Goal: Task Accomplishment & Management: Manage account settings

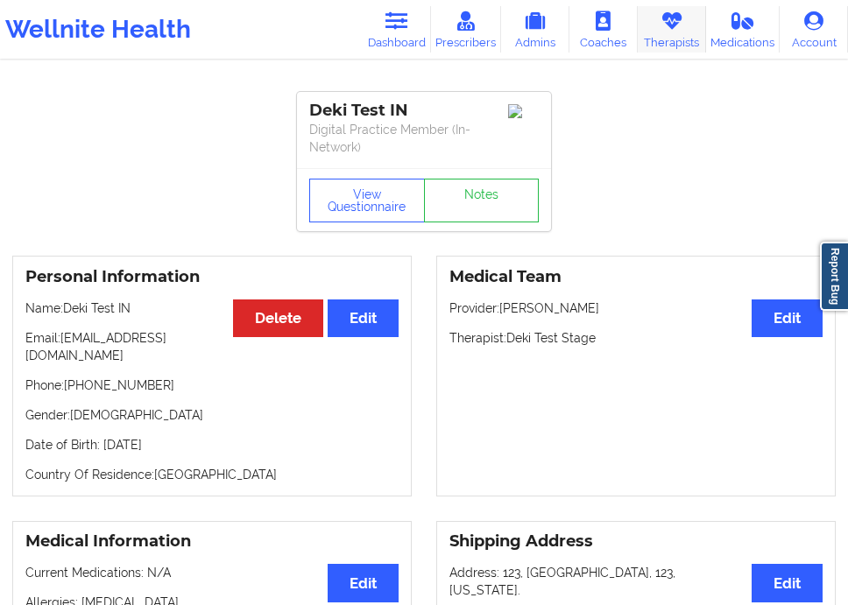
click at [658, 28] on link "Therapists" at bounding box center [672, 29] width 68 height 46
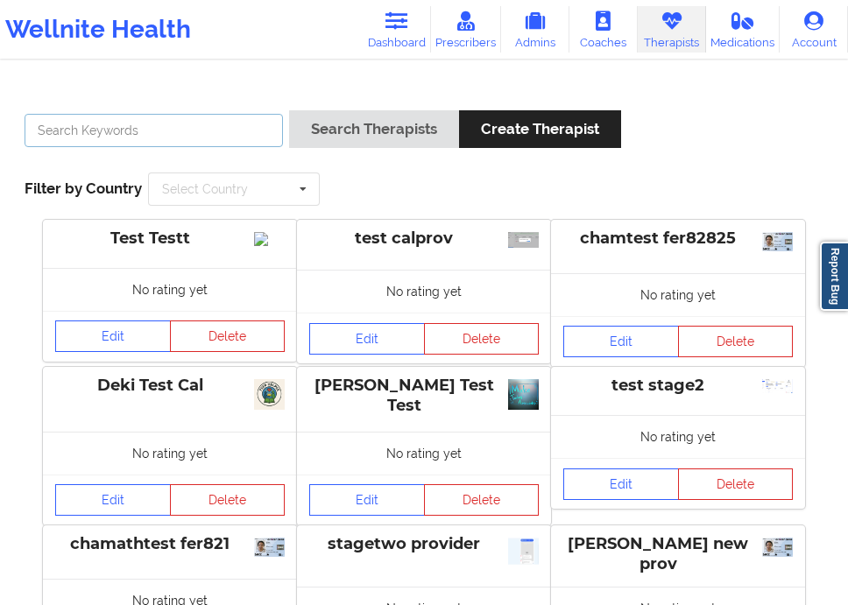
click at [212, 140] on input "text" at bounding box center [154, 130] width 258 height 33
type input "d"
click at [121, 514] on link "Edit" at bounding box center [113, 501] width 116 height 32
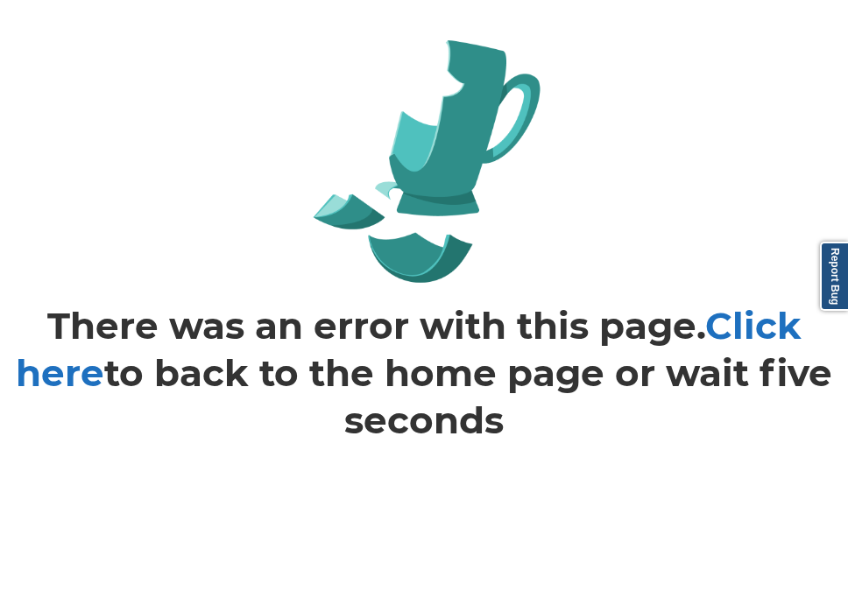
click at [80, 370] on link "Click here" at bounding box center [409, 349] width 786 height 93
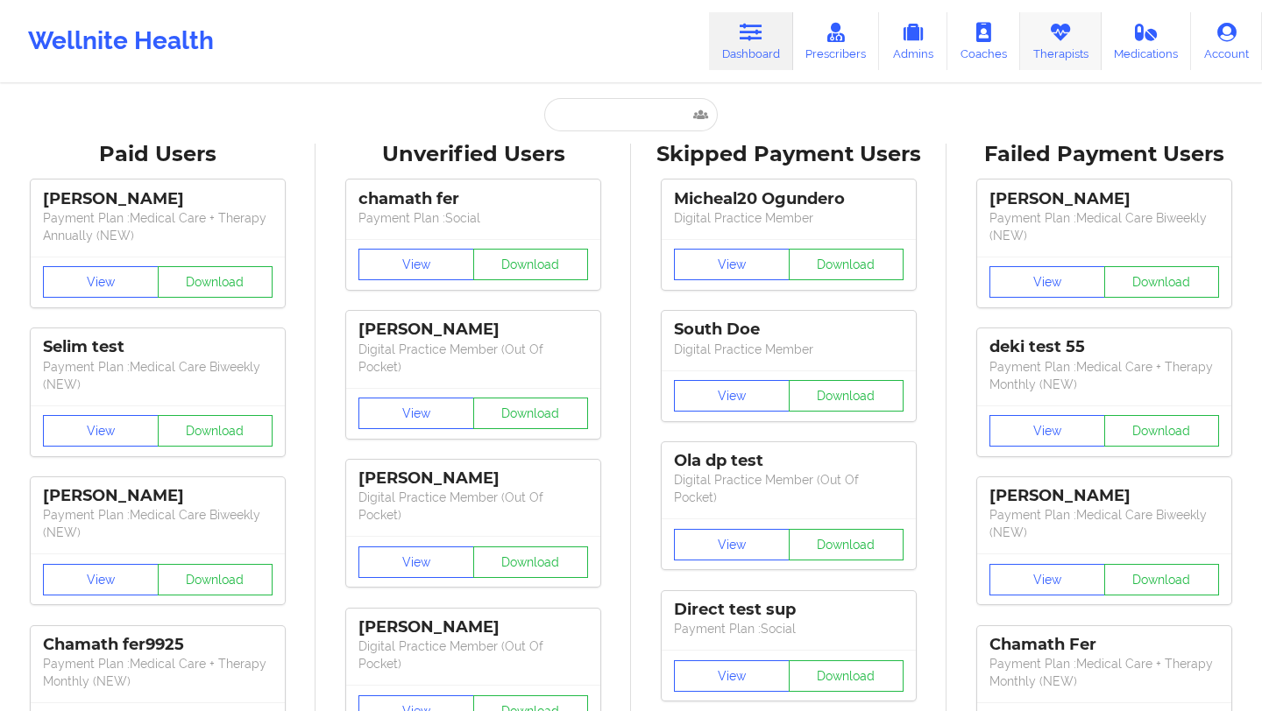
click at [1054, 32] on icon at bounding box center [1060, 32] width 23 height 19
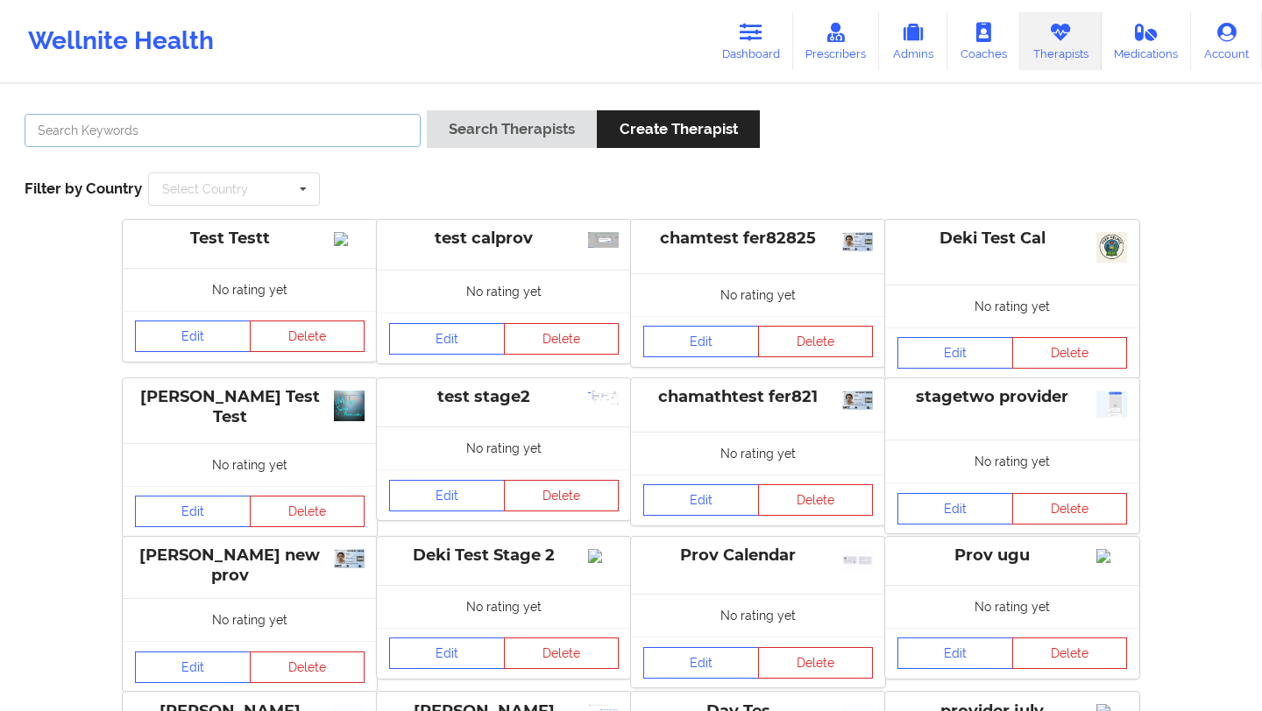
click at [364, 137] on input "text" at bounding box center [223, 130] width 396 height 33
type input "deki"
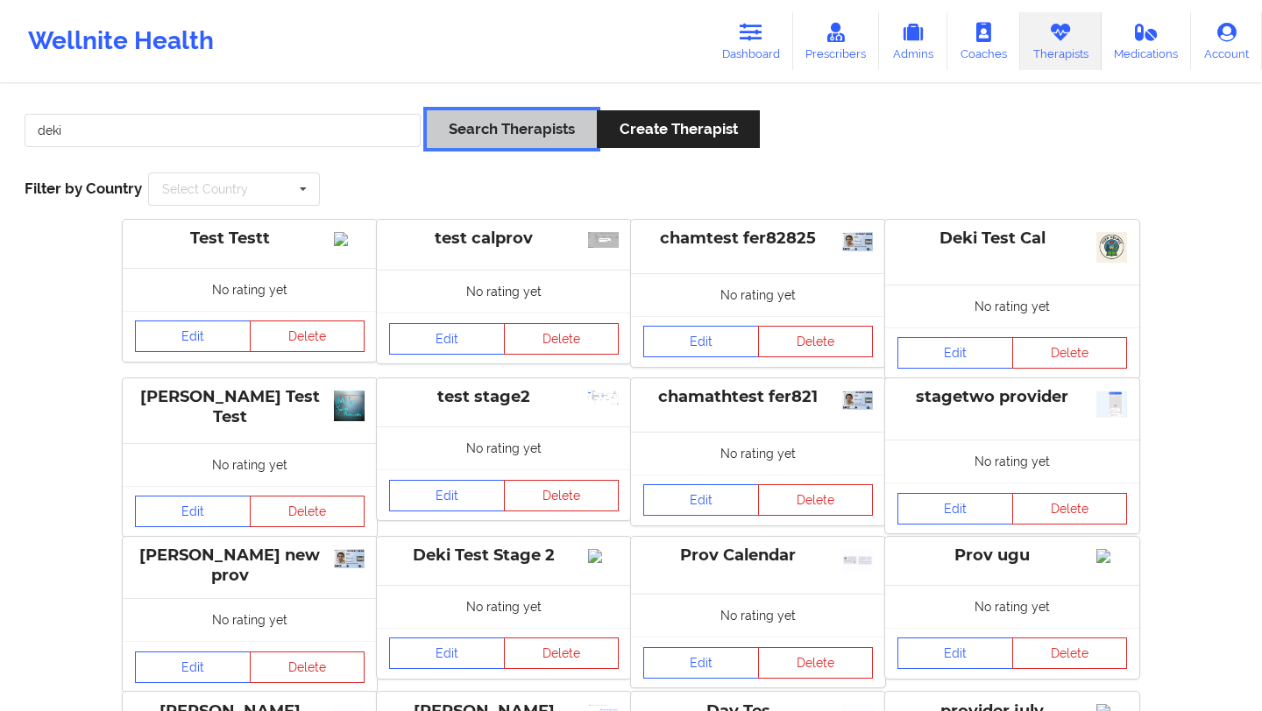
click at [537, 124] on button "Search Therapists" at bounding box center [512, 129] width 170 height 38
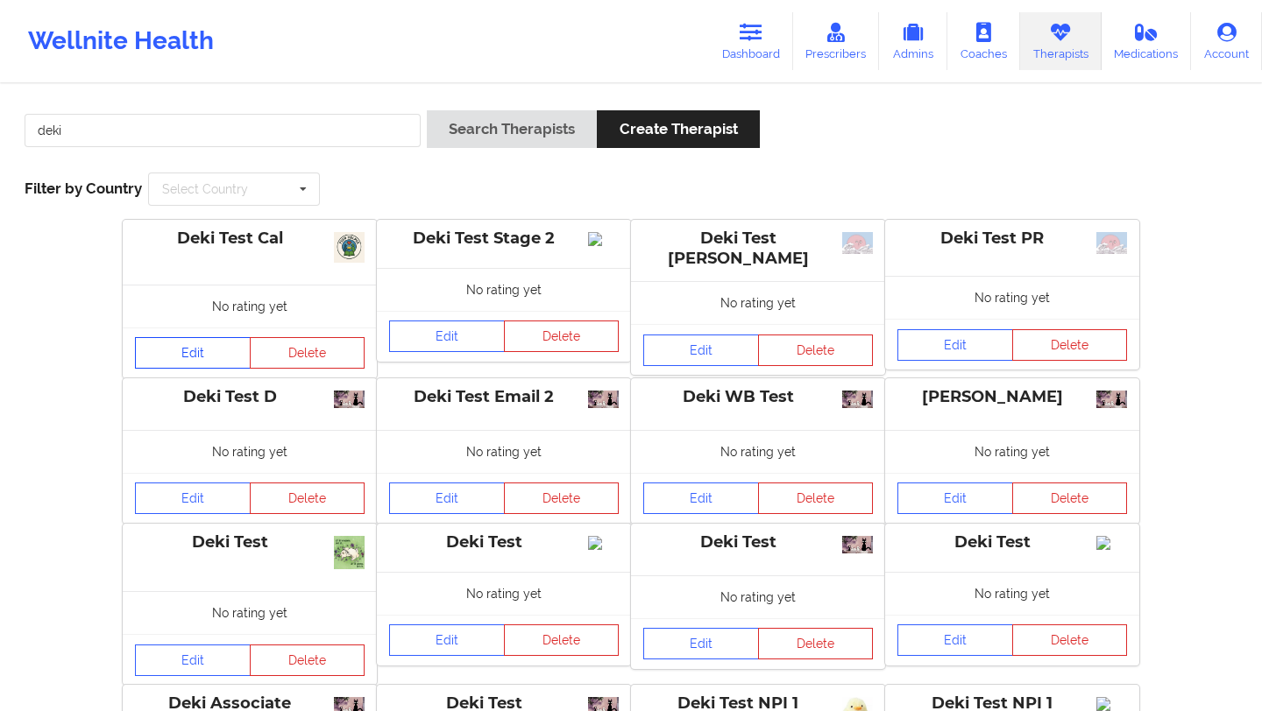
click at [212, 350] on link "Edit" at bounding box center [193, 353] width 116 height 32
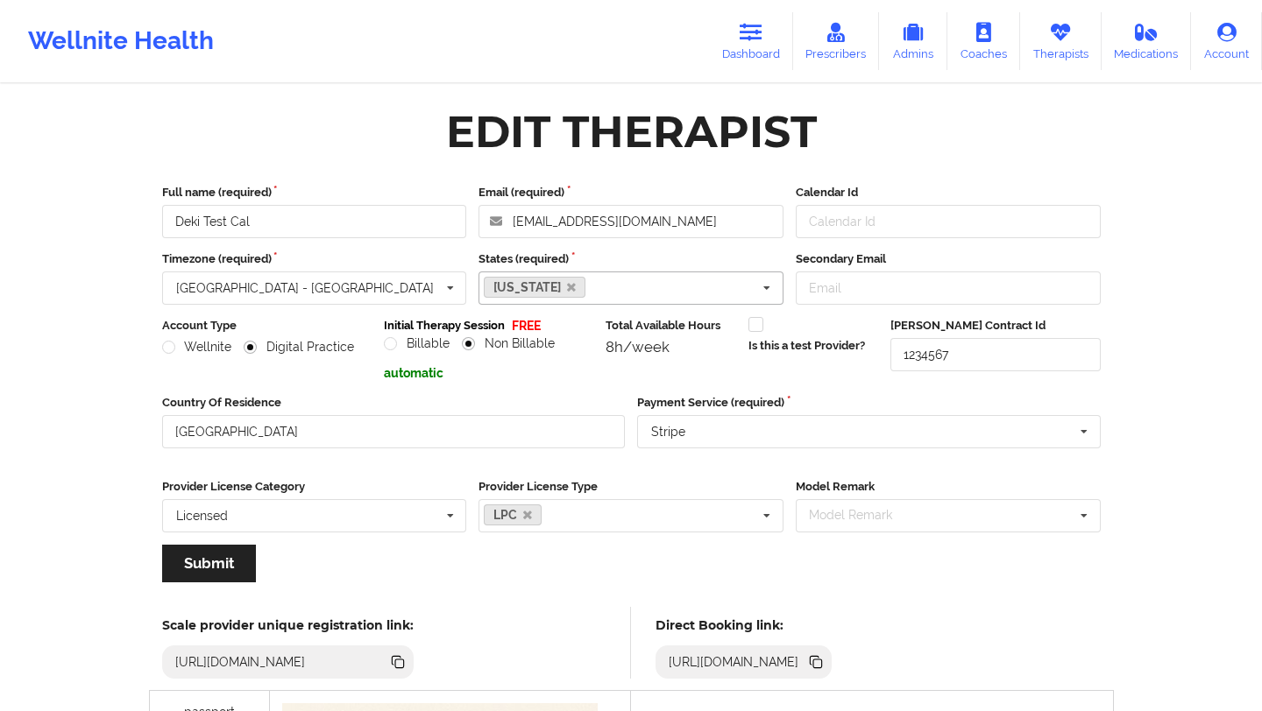
click at [624, 292] on div "Alabama Alaska Arizona Arkansas California Colorado Connecticut Delaware Washin…" at bounding box center [630, 288] width 305 height 33
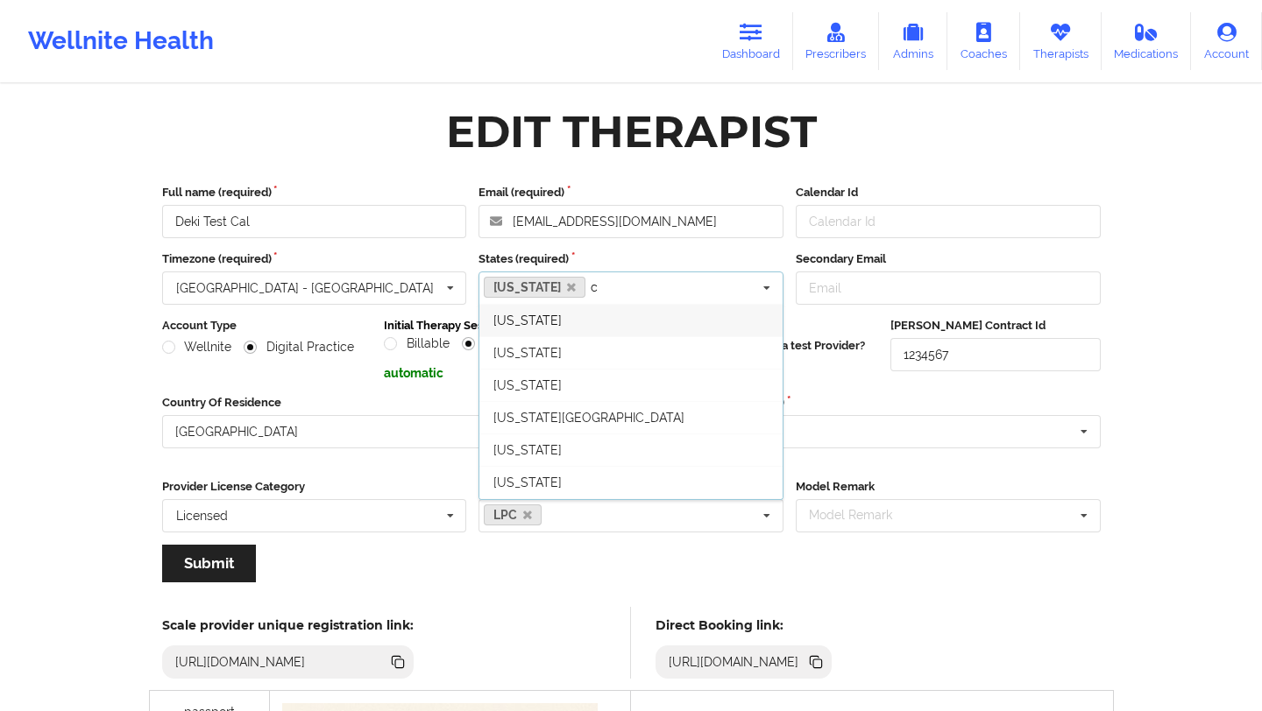
type input "ca"
click at [58, 445] on div "Wellnite Health Dashboard Prescribers Admins Coaches Therapists Medications Acc…" at bounding box center [631, 704] width 1262 height 1408
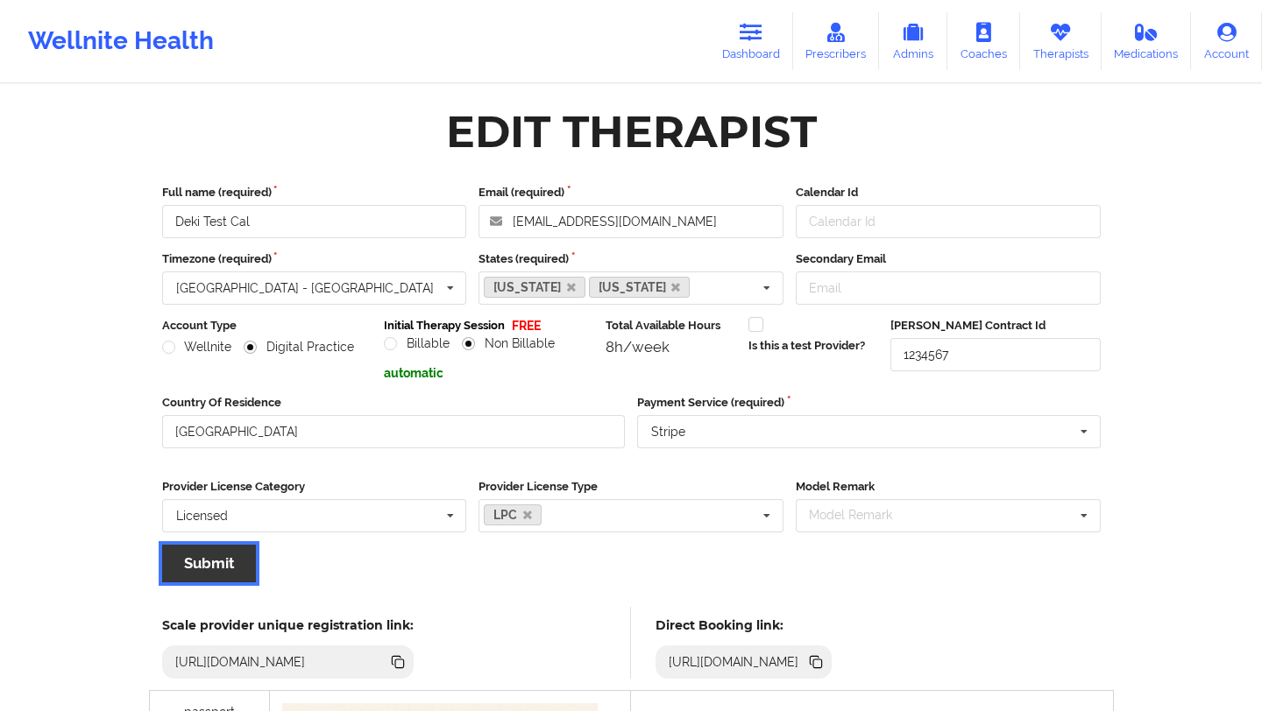
click at [239, 564] on button "Submit" at bounding box center [209, 564] width 94 height 38
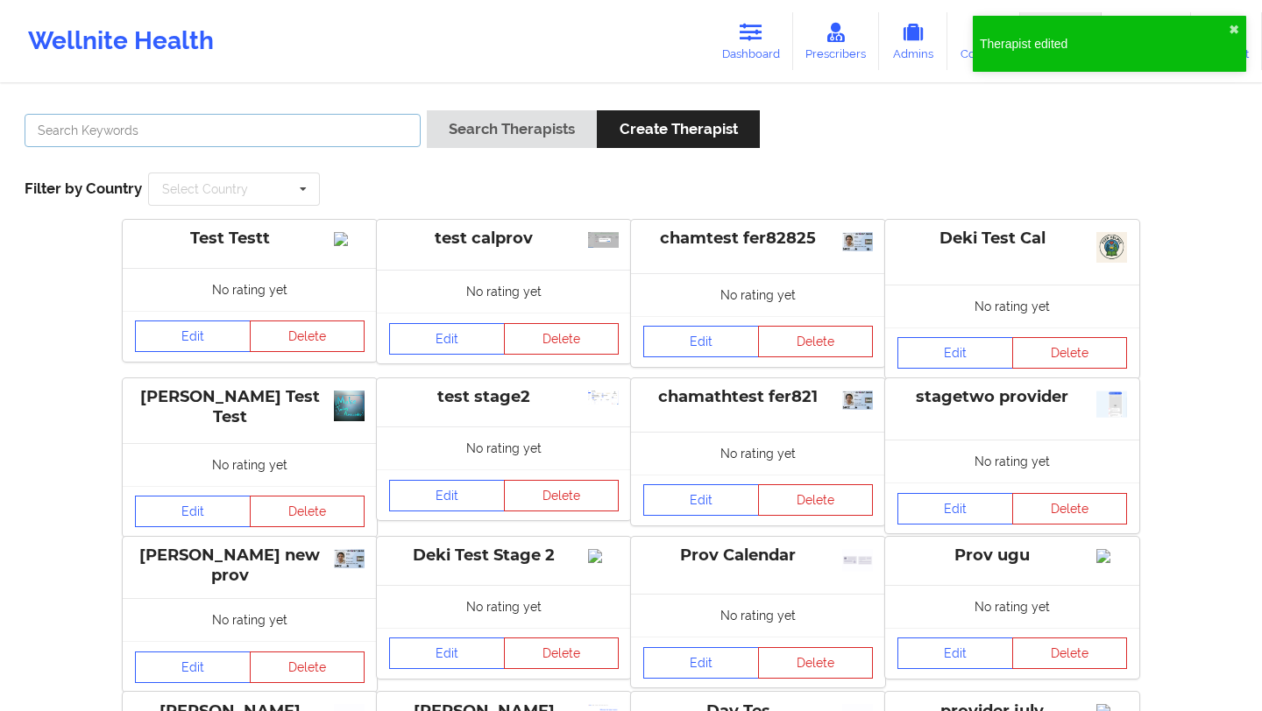
click at [296, 127] on input "text" at bounding box center [223, 130] width 396 height 33
type input "dekitesta"
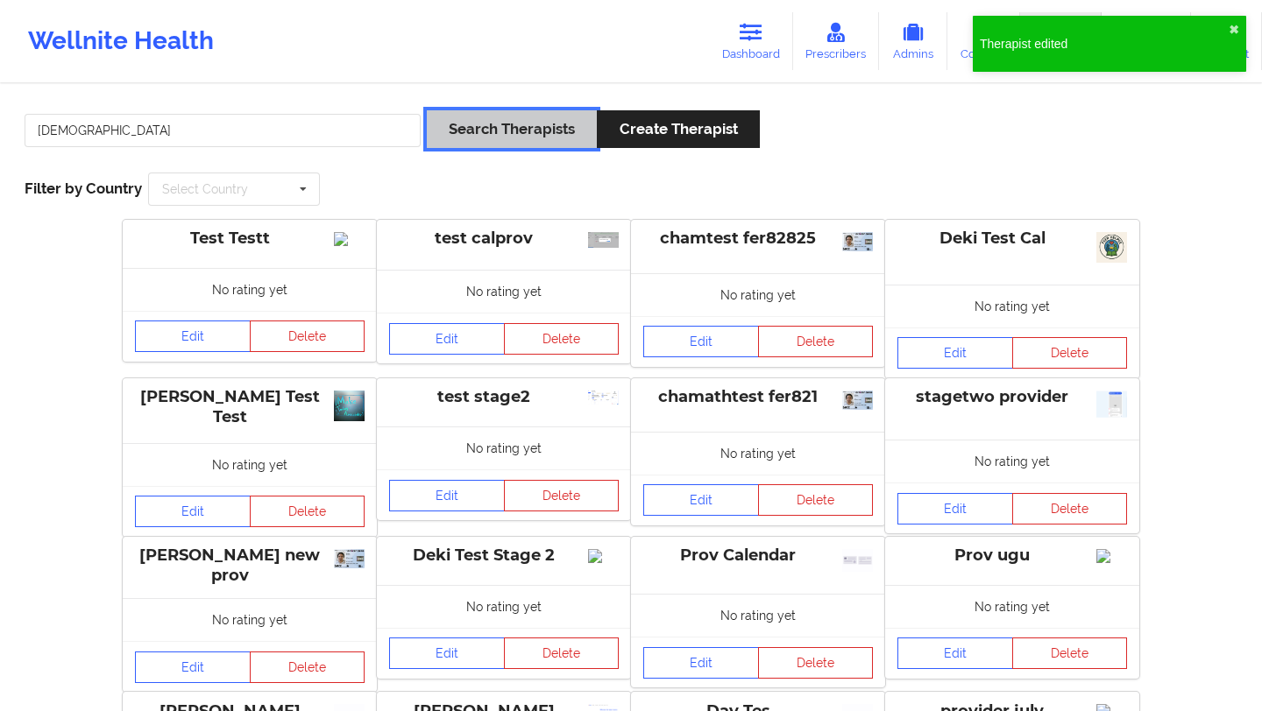
click at [484, 118] on button "Search Therapists" at bounding box center [512, 129] width 170 height 38
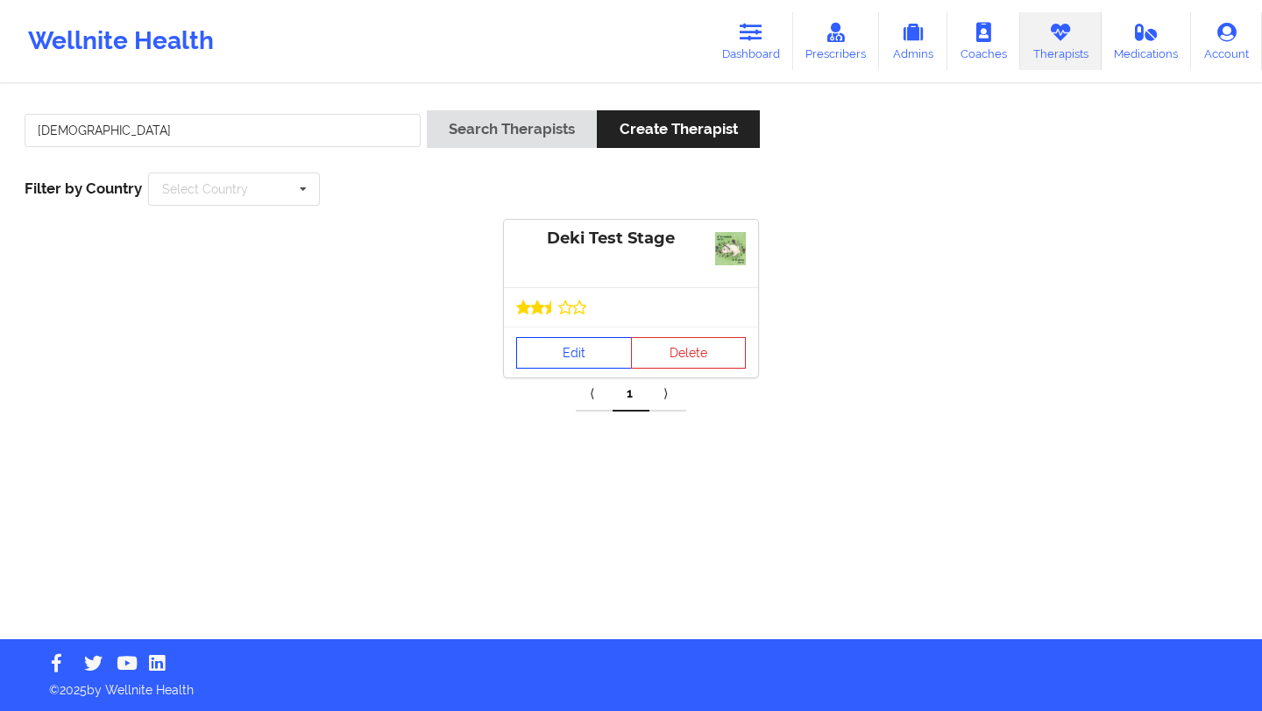
click at [556, 355] on link "Edit" at bounding box center [574, 353] width 116 height 32
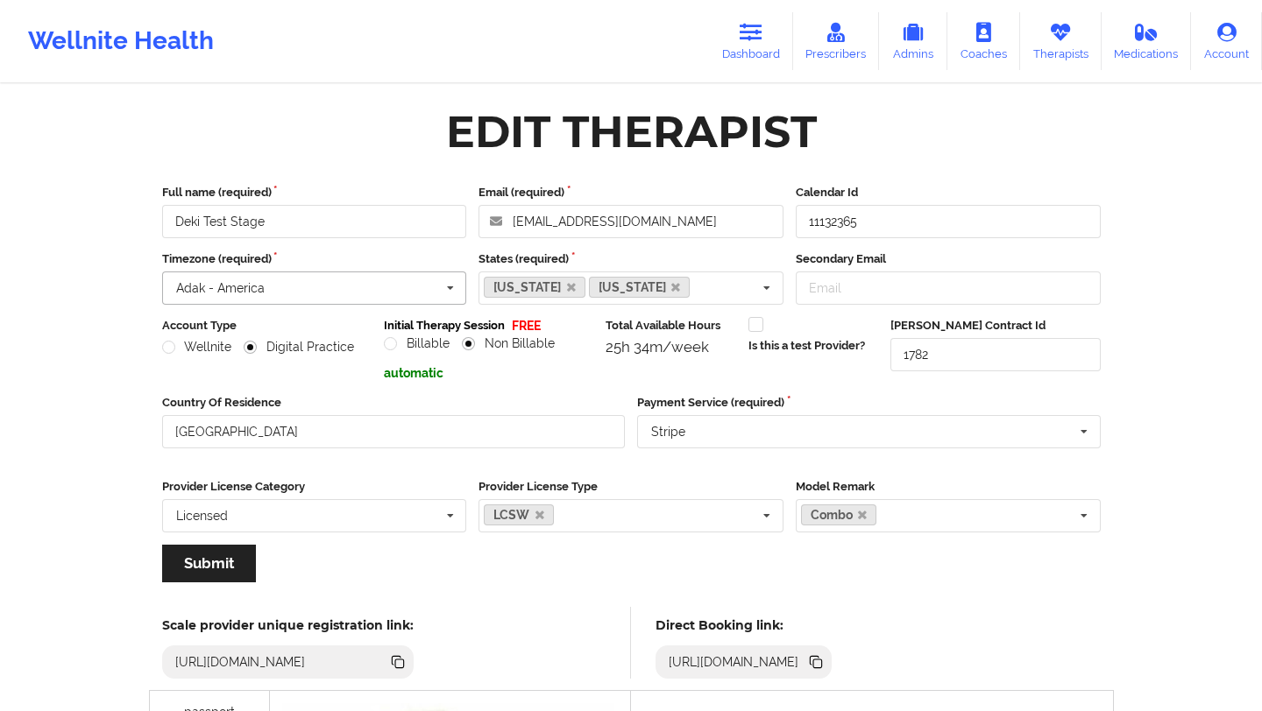
click at [369, 292] on input "text" at bounding box center [315, 288] width 303 height 32
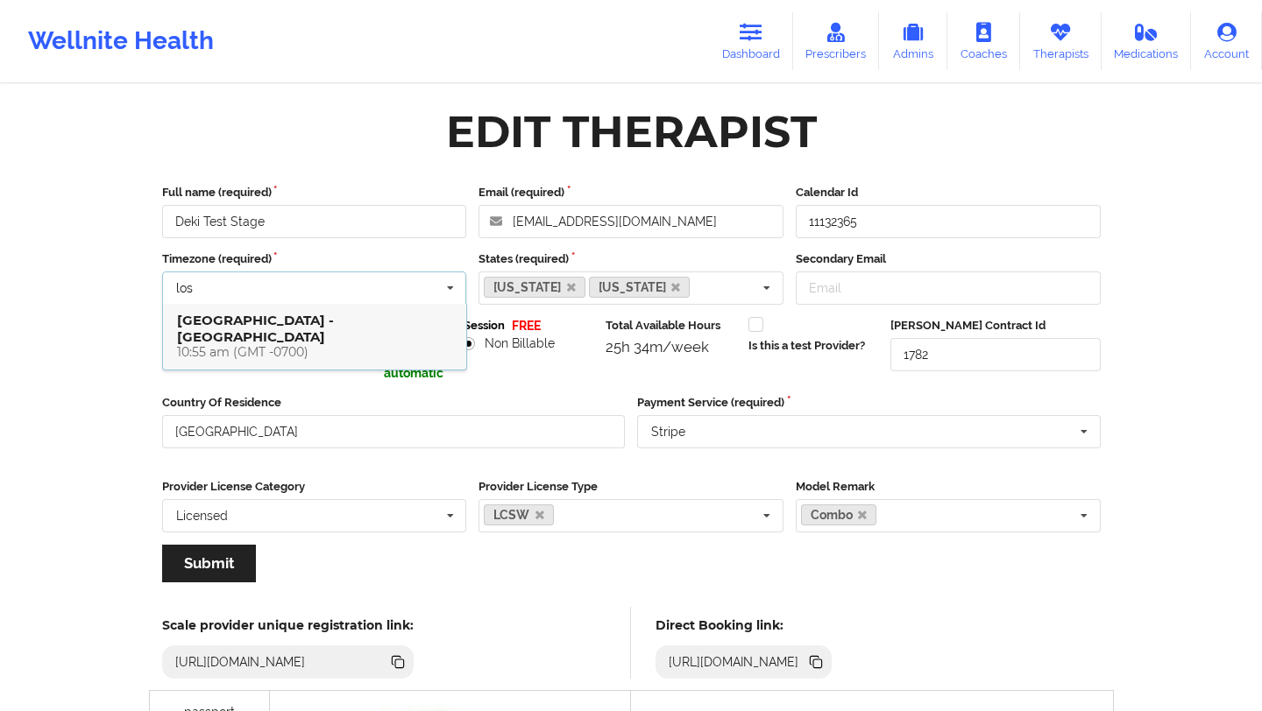
type input "los"
click at [283, 345] on div "10:55 am (GMT -0700)" at bounding box center [314, 352] width 275 height 15
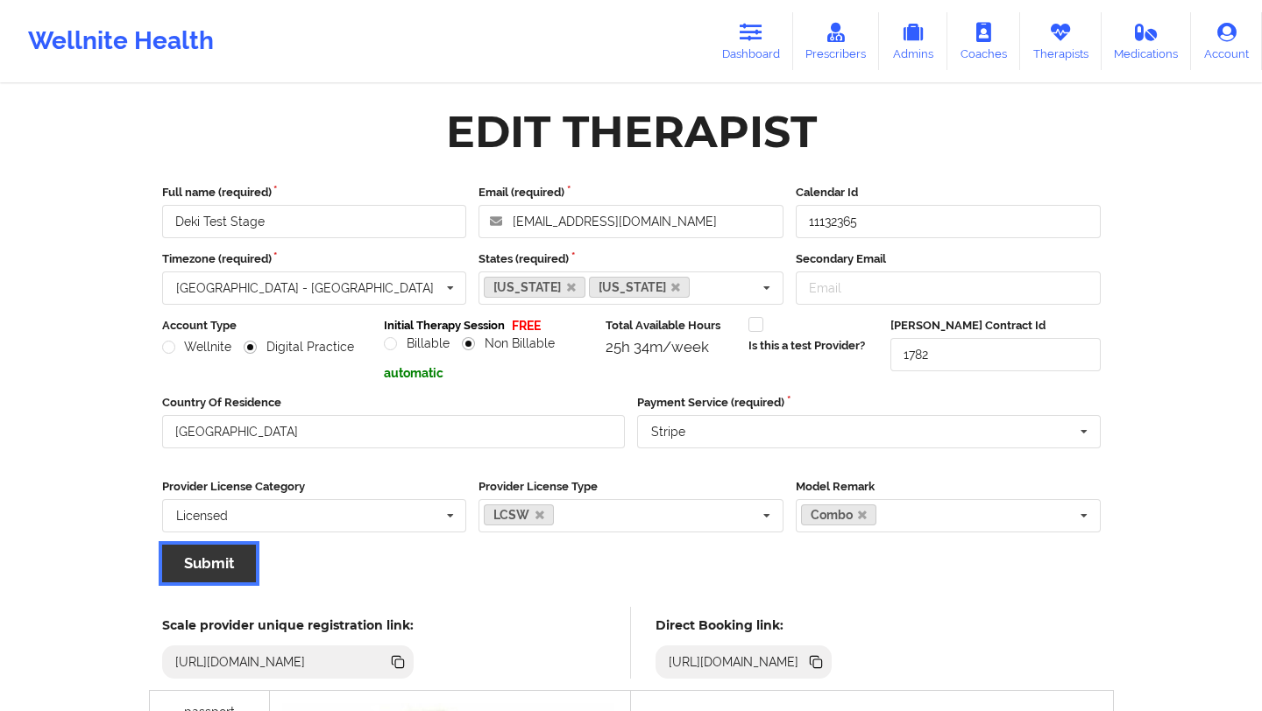
click at [236, 549] on button "Submit" at bounding box center [209, 564] width 94 height 38
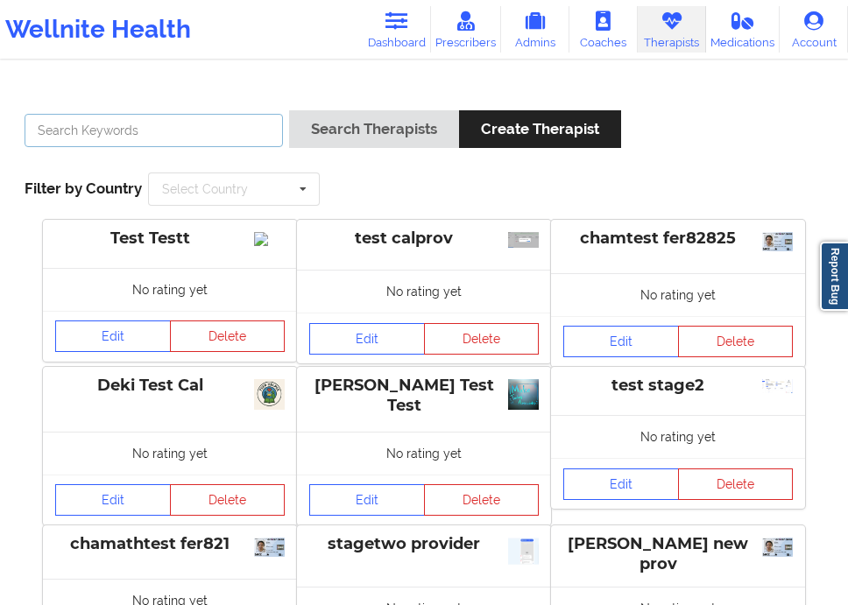
click at [173, 114] on input "text" at bounding box center [154, 130] width 258 height 33
type input "x"
type input "dekitesta"
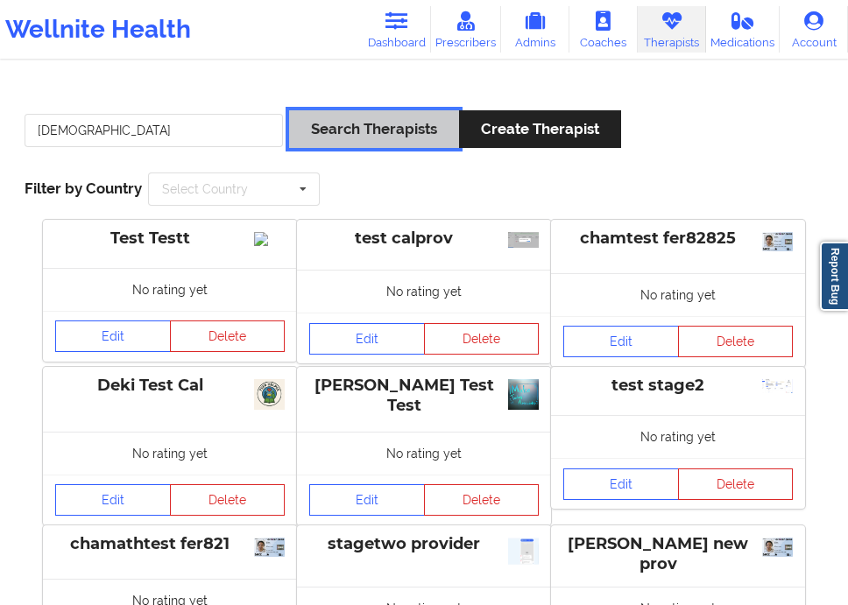
click at [336, 147] on button "Search Therapists" at bounding box center [374, 129] width 170 height 38
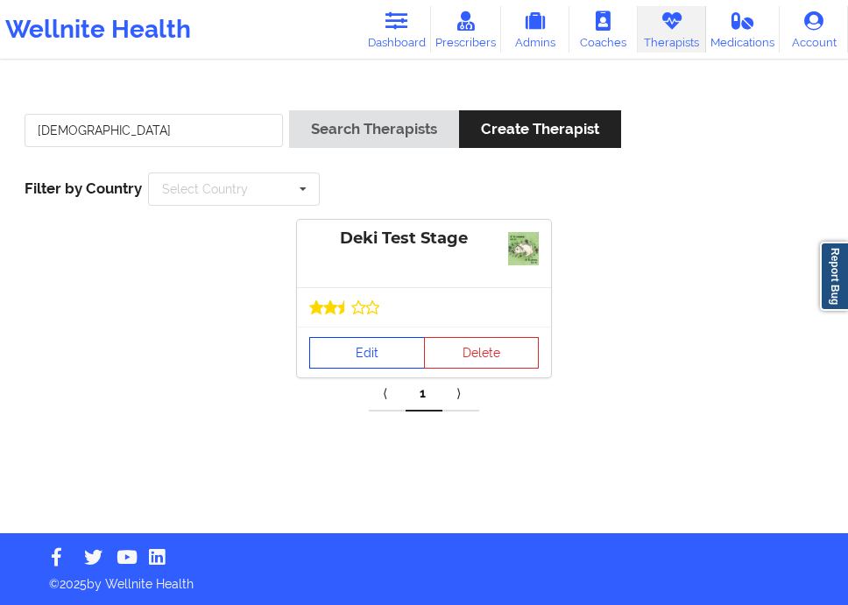
click at [367, 357] on link "Edit" at bounding box center [367, 353] width 116 height 32
